Goal: Information Seeking & Learning: Learn about a topic

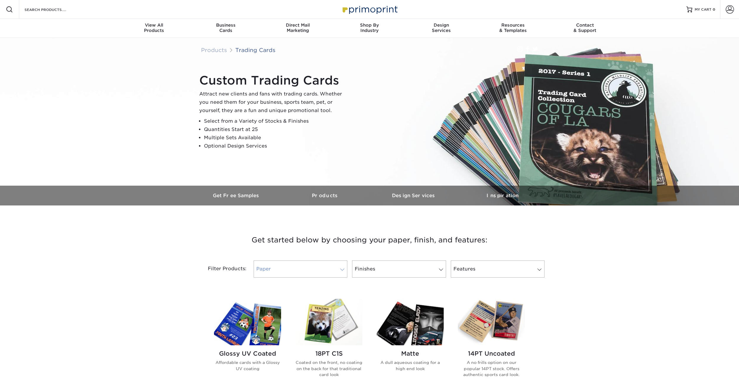
click at [328, 270] on link "Paper" at bounding box center [301, 269] width 94 height 17
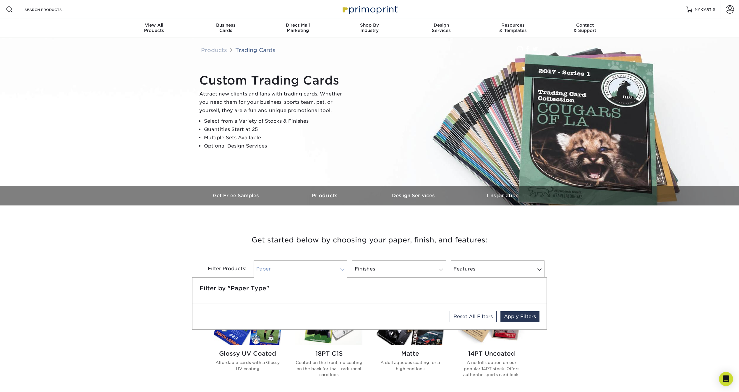
click at [328, 270] on link "Paper" at bounding box center [301, 269] width 94 height 17
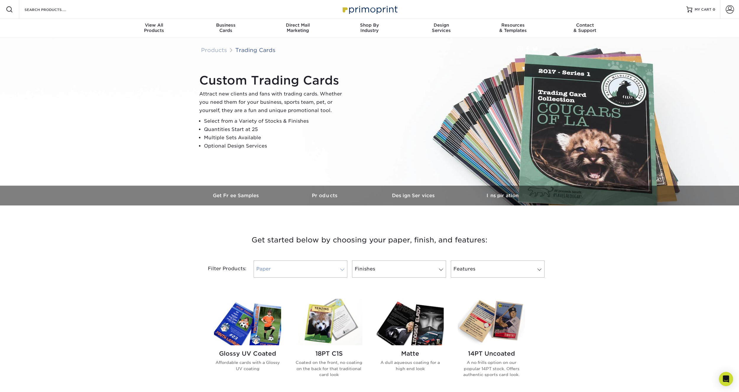
click at [328, 270] on link "Paper" at bounding box center [301, 269] width 94 height 17
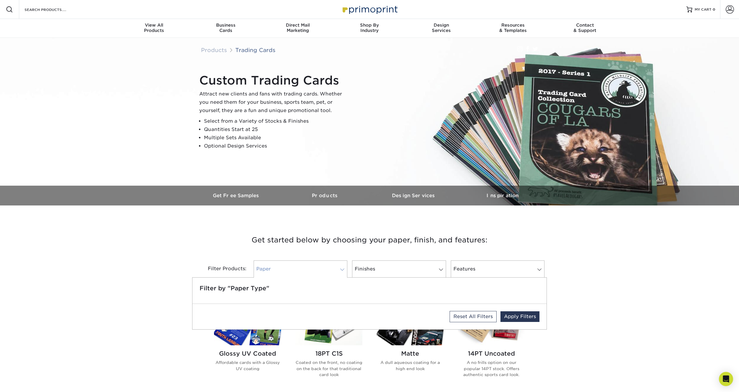
click at [328, 270] on link "Paper" at bounding box center [301, 269] width 94 height 17
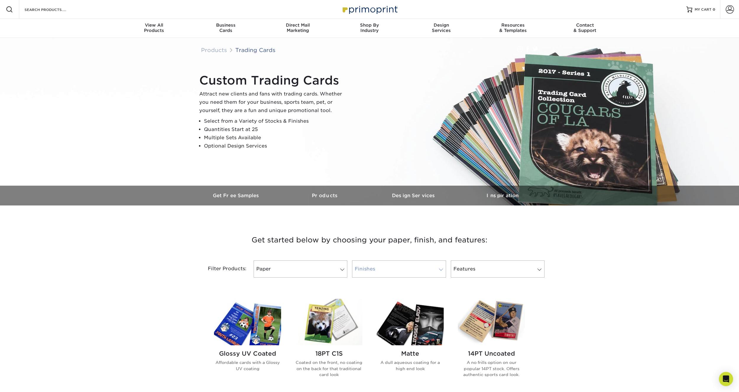
click at [398, 271] on link "Finishes" at bounding box center [399, 269] width 94 height 17
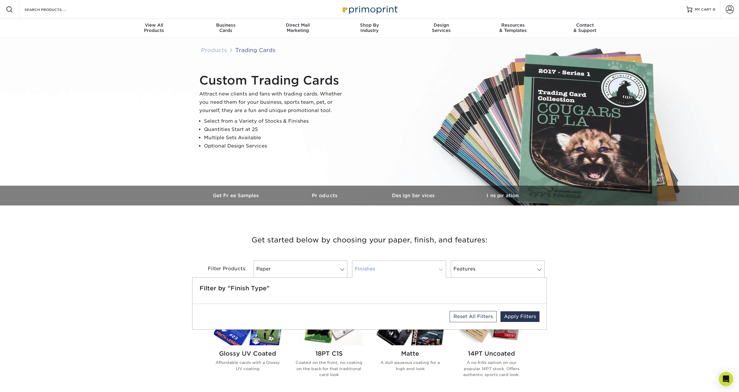
click at [398, 271] on link "Finishes" at bounding box center [399, 269] width 94 height 17
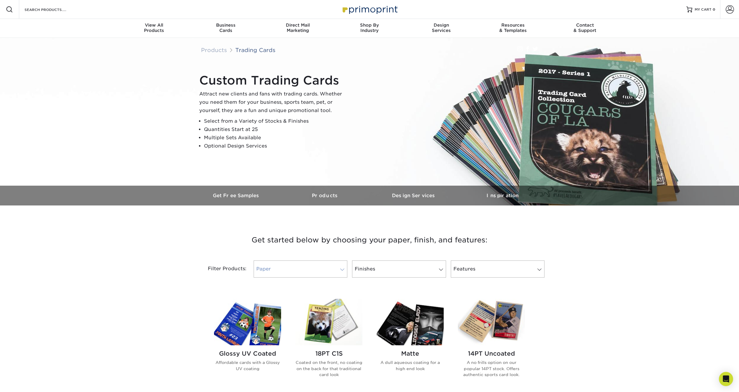
click at [291, 269] on link "Paper" at bounding box center [301, 269] width 94 height 17
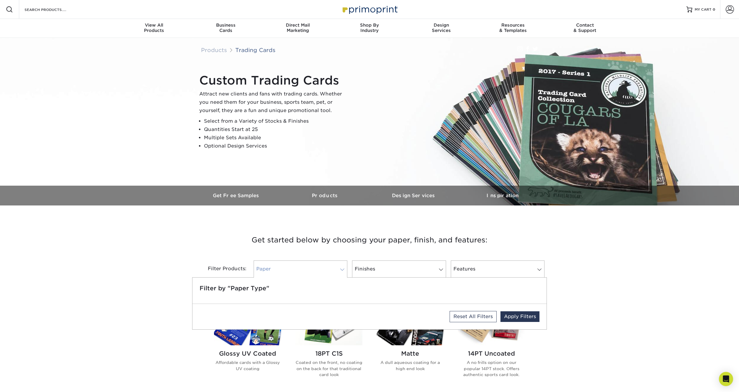
click at [291, 270] on link "Paper" at bounding box center [301, 269] width 94 height 17
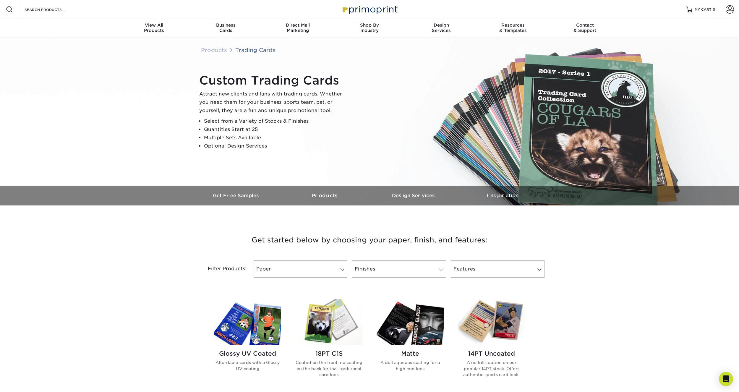
drag, startPoint x: 191, startPoint y: 298, endPoint x: 184, endPoint y: 209, distance: 89.0
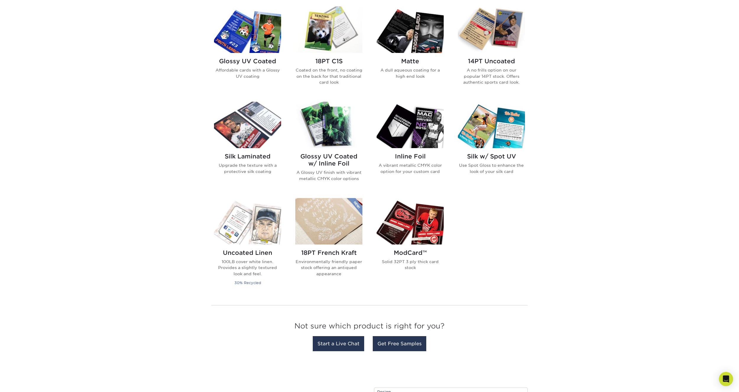
scroll to position [296, 0]
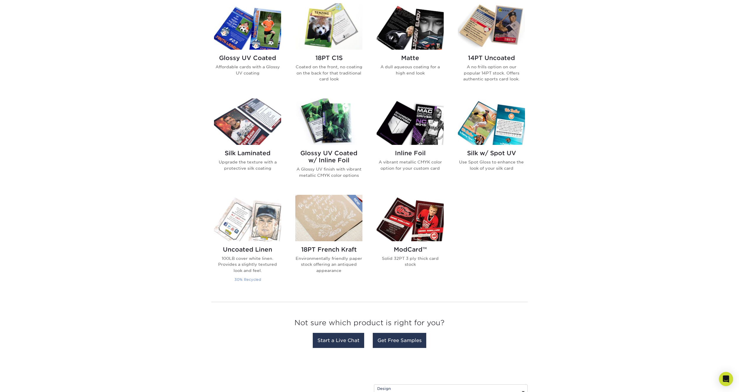
drag, startPoint x: 281, startPoint y: 285, endPoint x: 219, endPoint y: 255, distance: 69.4
click at [219, 255] on div "Uncoated Linen 100LB cover white linen. Provides a slightly textured look and f…" at bounding box center [247, 242] width 81 height 95
click at [281, 280] on p "30% Recycled" at bounding box center [247, 279] width 67 height 7
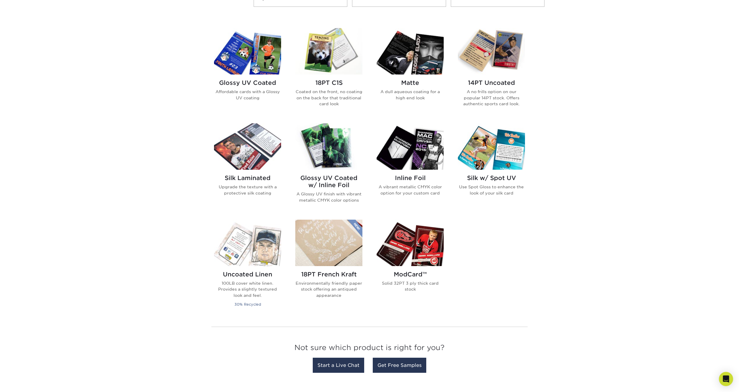
scroll to position [296, 0]
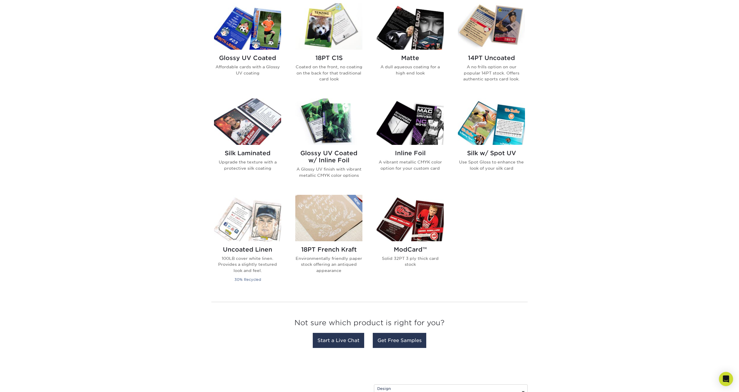
drag, startPoint x: 335, startPoint y: 272, endPoint x: 339, endPoint y: 275, distance: 5.6
click at [277, 282] on p "30% Recycled" at bounding box center [247, 279] width 67 height 7
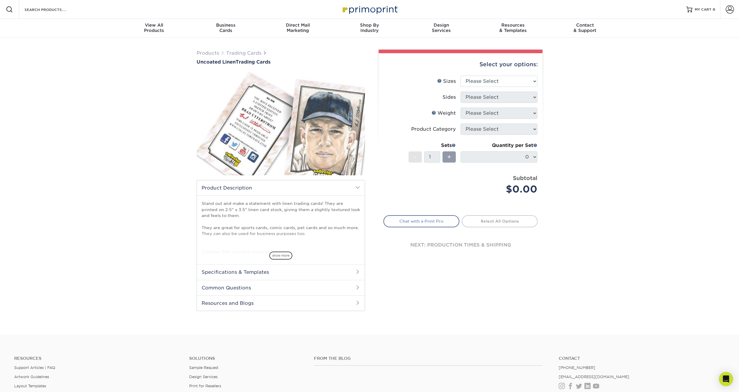
drag, startPoint x: 481, startPoint y: 213, endPoint x: 458, endPoint y: 218, distance: 23.8
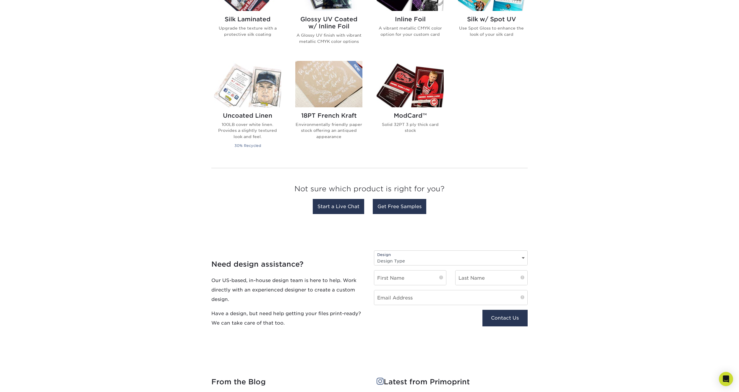
scroll to position [444, 0]
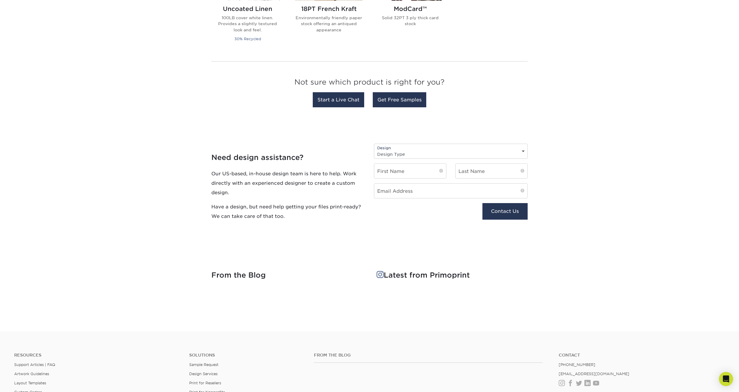
drag, startPoint x: 570, startPoint y: 200, endPoint x: 568, endPoint y: 250, distance: 50.3
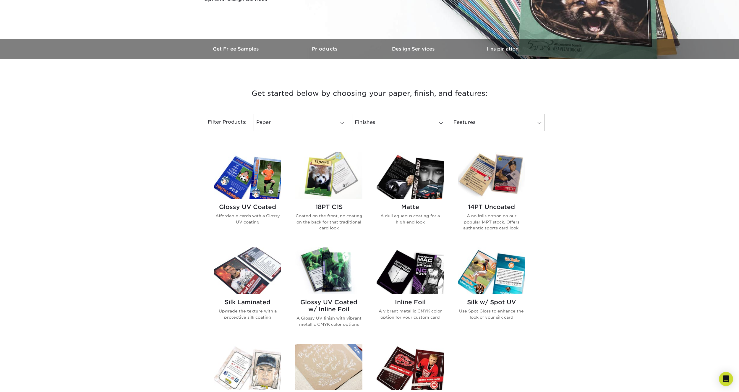
scroll to position [0, 0]
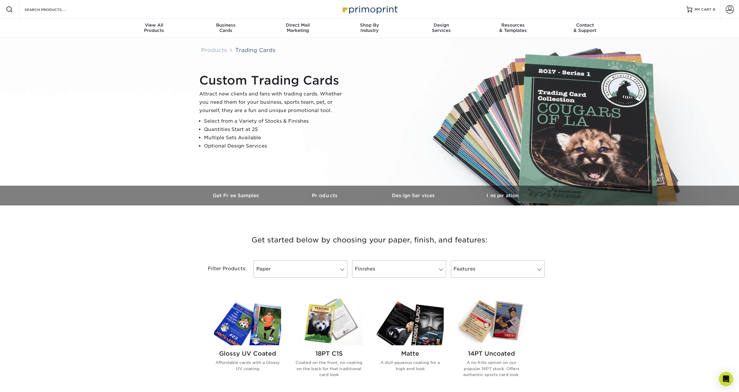
drag, startPoint x: 581, startPoint y: 250, endPoint x: 557, endPoint y: 144, distance: 108.8
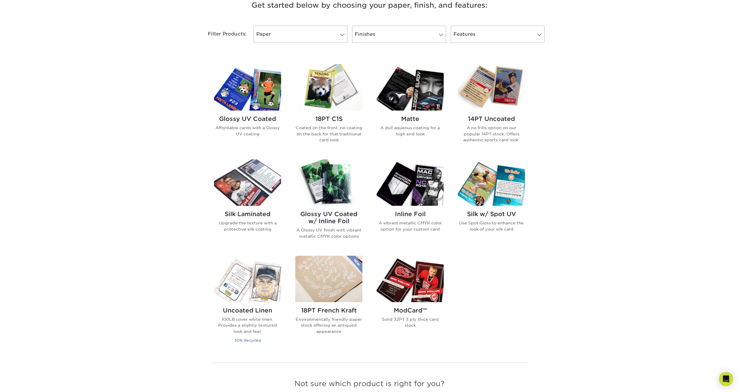
scroll to position [237, 0]
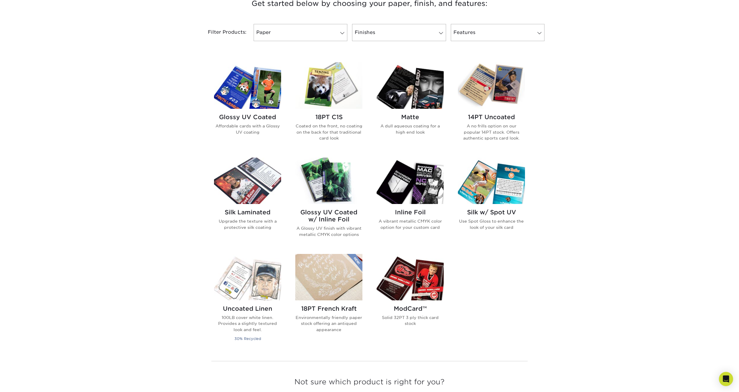
click at [360, 267] on img at bounding box center [355, 263] width 15 height 18
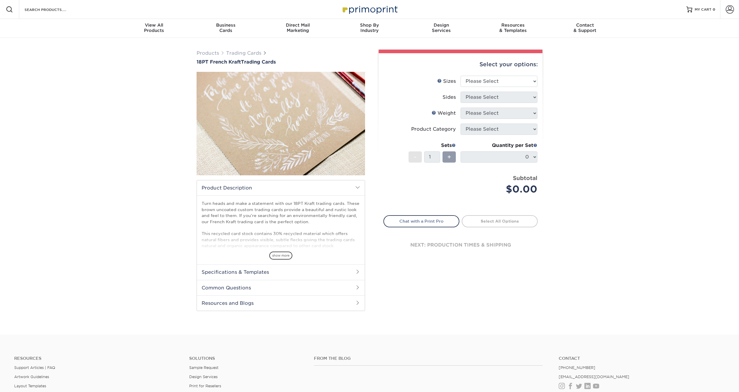
click at [351, 267] on h2 "Specifications & Templates" at bounding box center [281, 271] width 168 height 15
